Goal: Find specific page/section: Find specific page/section

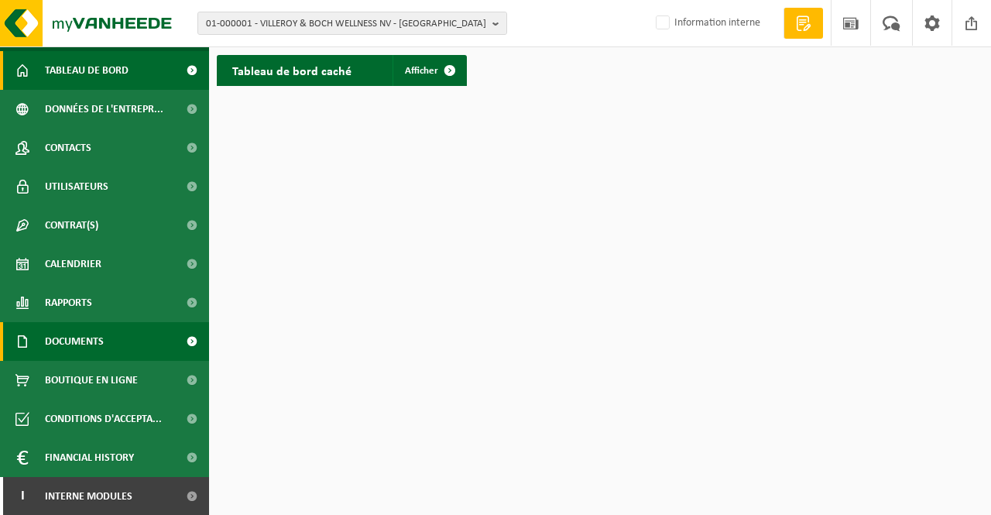
scroll to position [34, 0]
click at [99, 341] on span "Documents" at bounding box center [74, 341] width 59 height 39
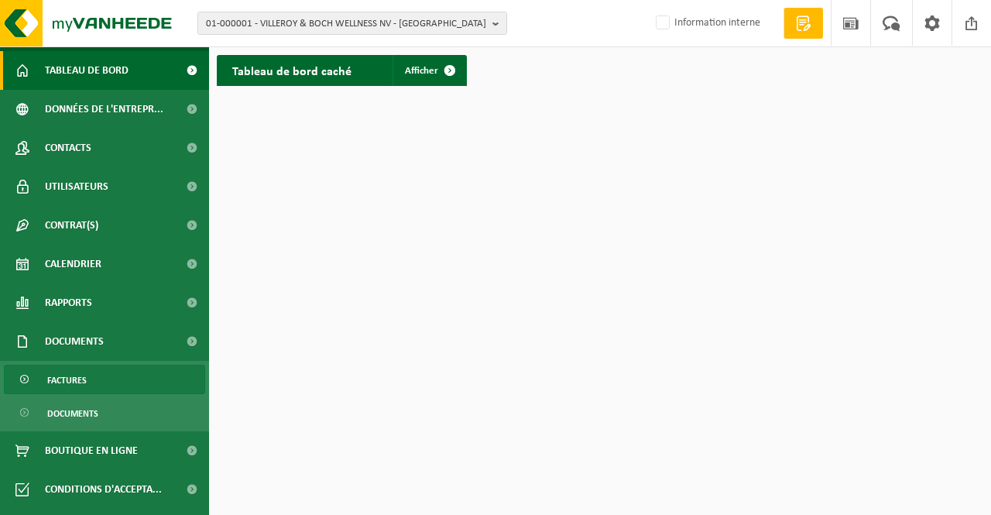
click at [79, 376] on span "Factures" at bounding box center [66, 380] width 39 height 29
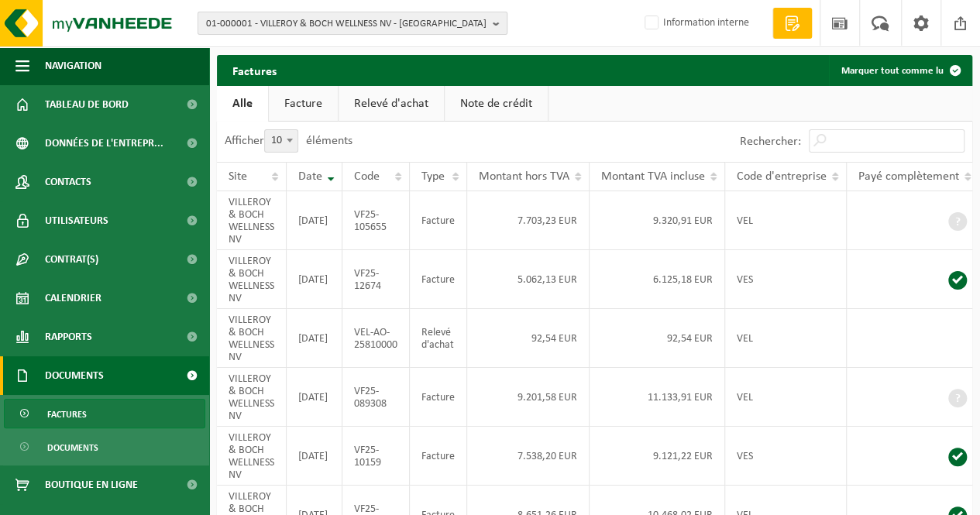
click at [291, 16] on span "01-000001 - VILLEROY & BOCH WELLNESS NV - ROESELARE" at bounding box center [346, 23] width 280 height 23
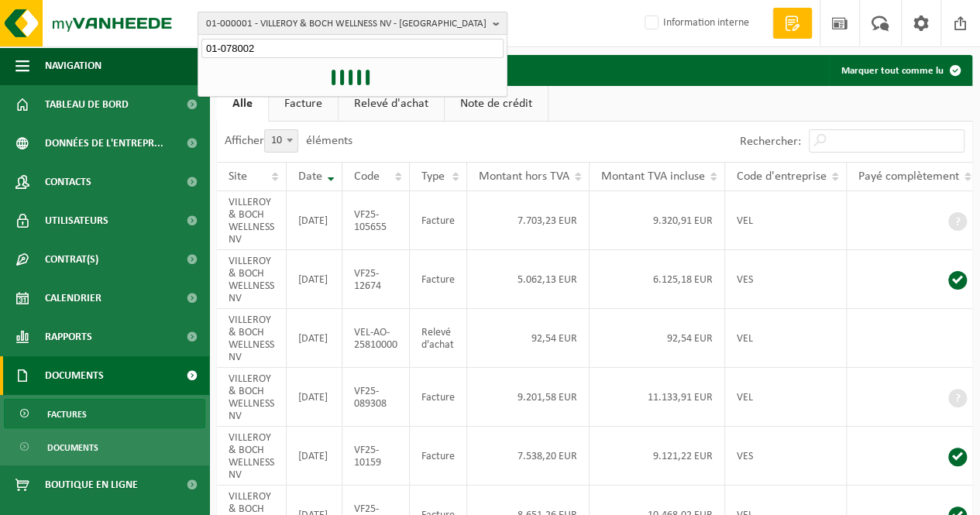
type input "01-078002"
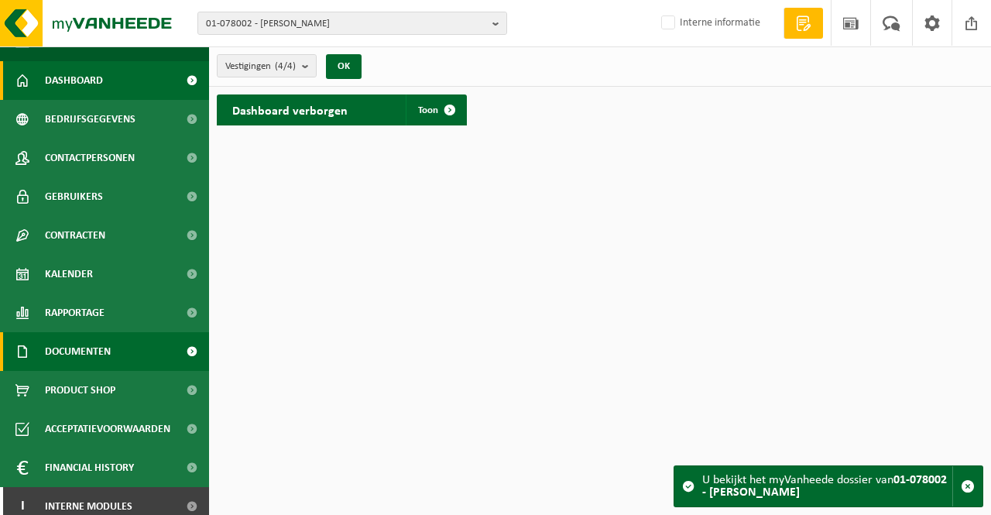
scroll to position [34, 0]
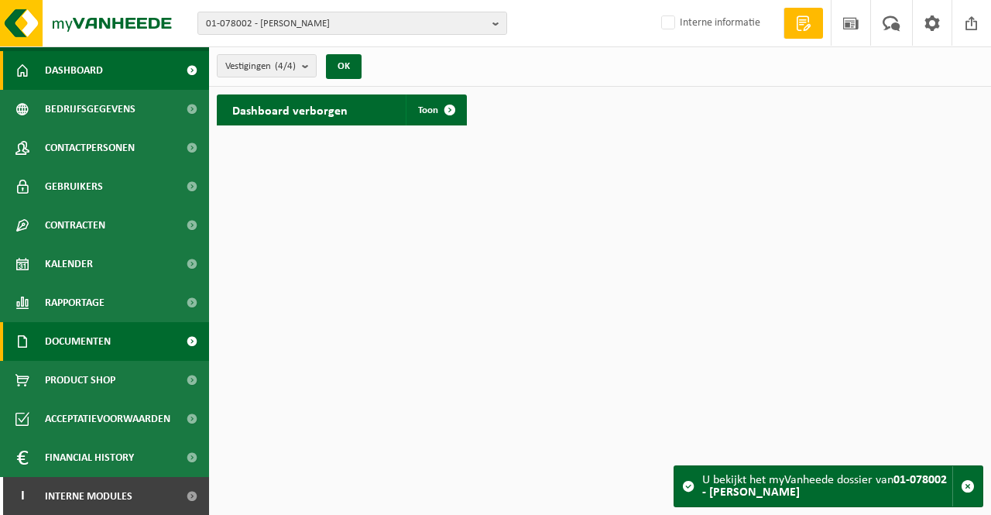
click at [174, 340] on span at bounding box center [191, 341] width 35 height 39
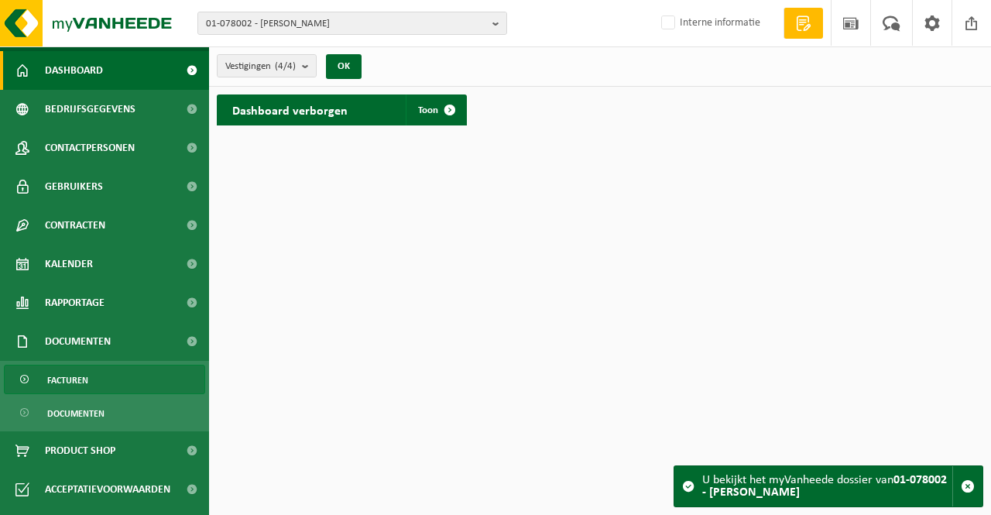
click at [117, 376] on link "Facturen" at bounding box center [104, 379] width 201 height 29
